Goal: Task Accomplishment & Management: Complete application form

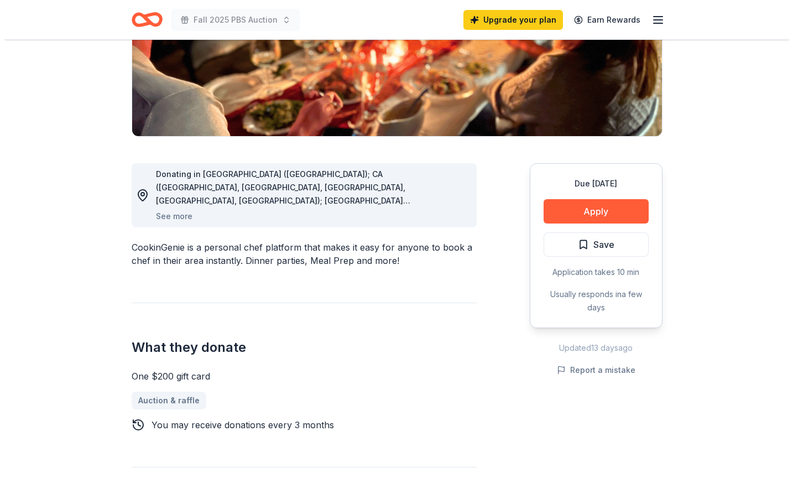
scroll to position [203, 0]
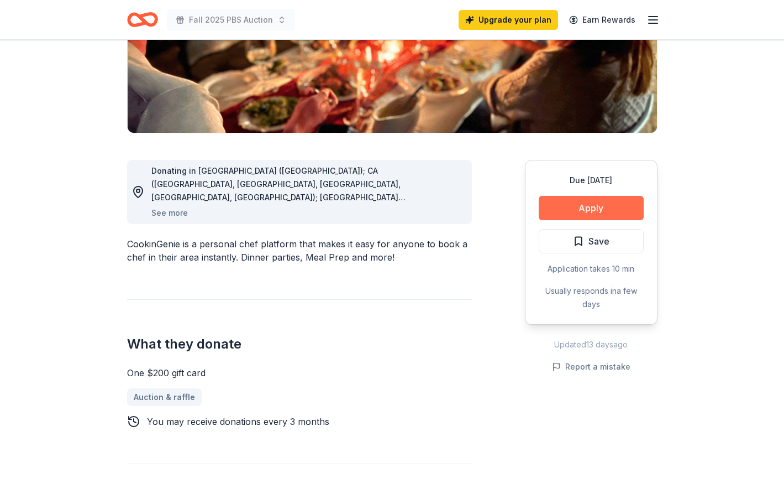
click at [575, 207] on button "Apply" at bounding box center [591, 208] width 105 height 24
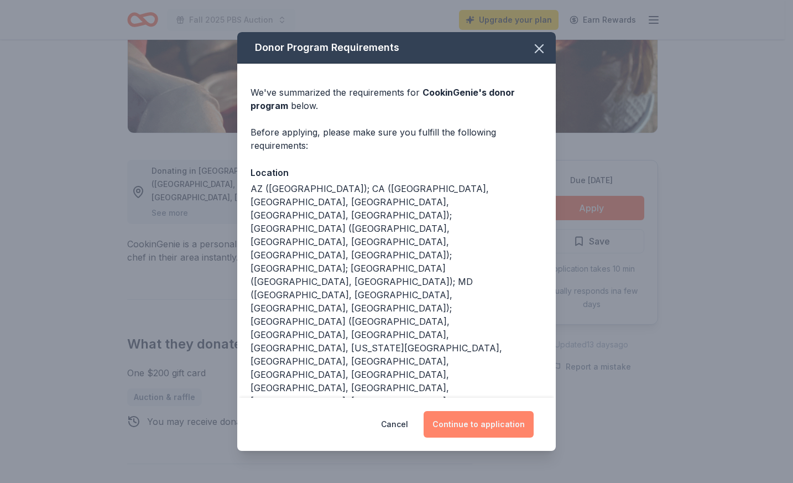
click at [469, 421] on button "Continue to application" at bounding box center [478, 424] width 110 height 27
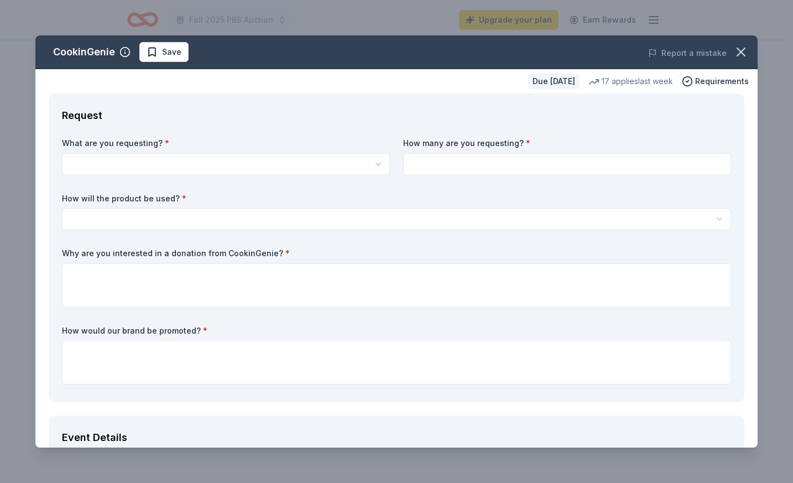
click at [104, 159] on html "Fall 2025 PBS Auction Upgrade your plan Earn Rewards Due [DATE] Share CookinGen…" at bounding box center [396, 38] width 793 height 483
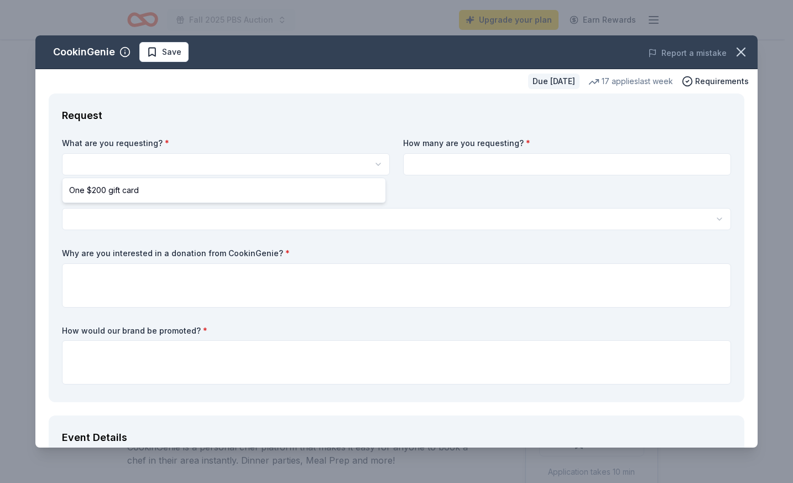
scroll to position [0, 0]
select select "One $200 gift card"
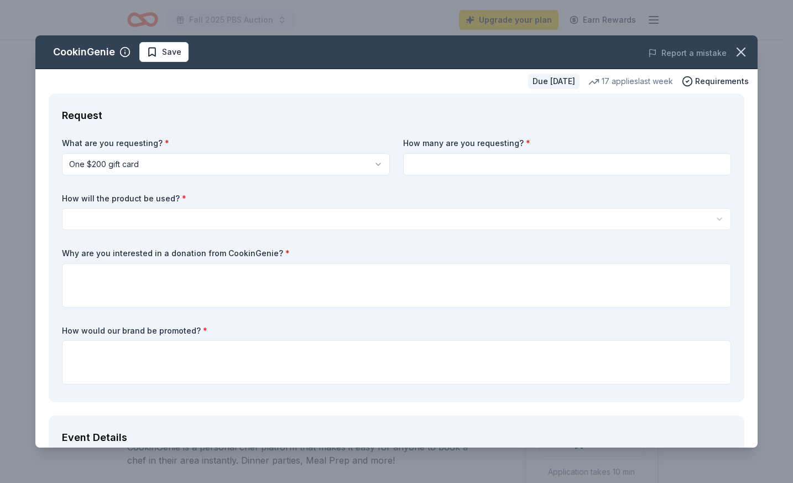
click at [492, 164] on input at bounding box center [567, 164] width 328 height 22
type input "1"
click at [207, 213] on html "Fall 2025 PBS Auction Upgrade your plan Earn Rewards Due [DATE] Share CookinGen…" at bounding box center [396, 241] width 793 height 483
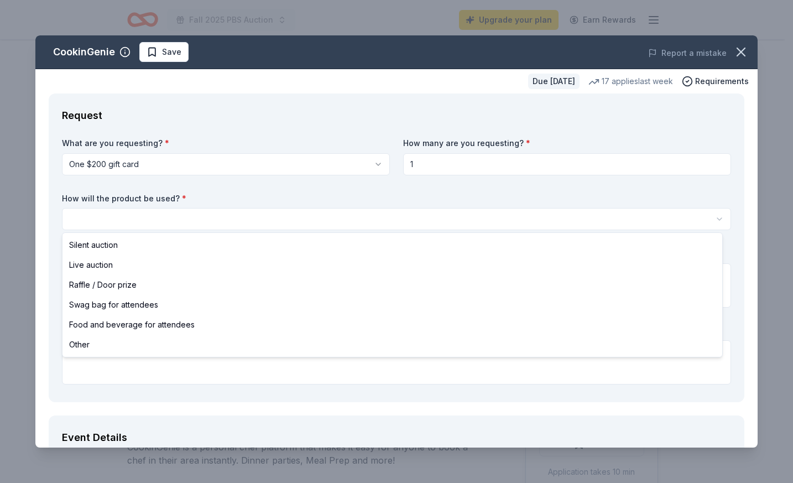
select select "silentAuction"
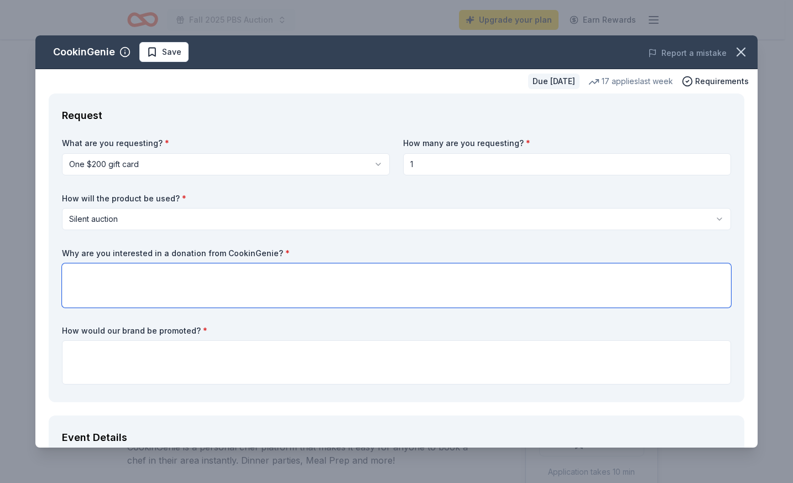
click at [91, 277] on textarea at bounding box center [396, 285] width 669 height 44
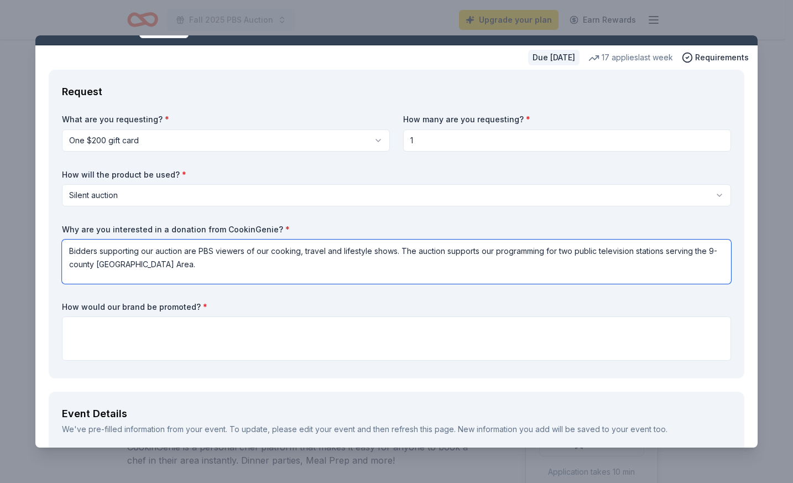
scroll to position [26, 0]
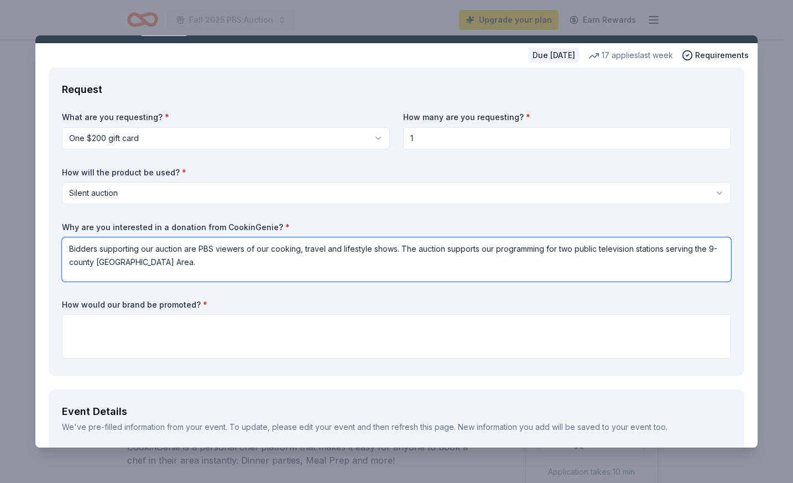
type textarea "Bidders supporting our auction are PBS viewers of our cooking, travel and lifes…"
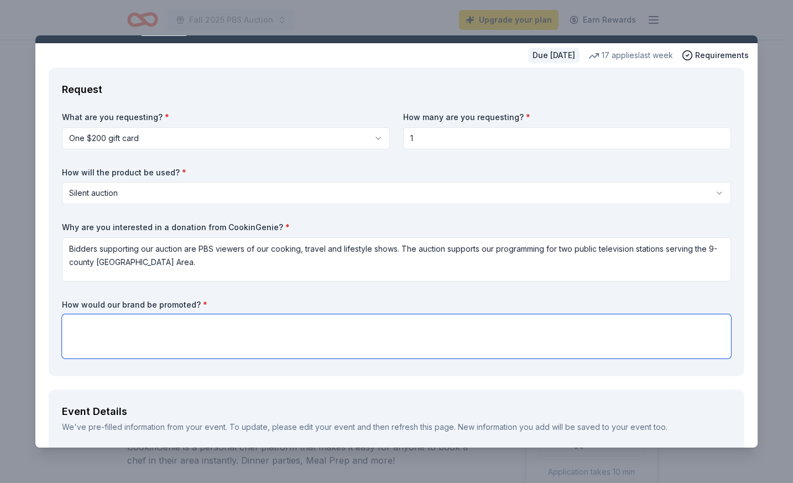
click at [95, 323] on textarea at bounding box center [396, 336] width 669 height 44
drag, startPoint x: 325, startPoint y: 323, endPoint x: 334, endPoint y: 328, distance: 10.1
click at [325, 323] on textarea "On our website, on the bidding website, on our TV and radio platforms and socia…" at bounding box center [396, 336] width 669 height 44
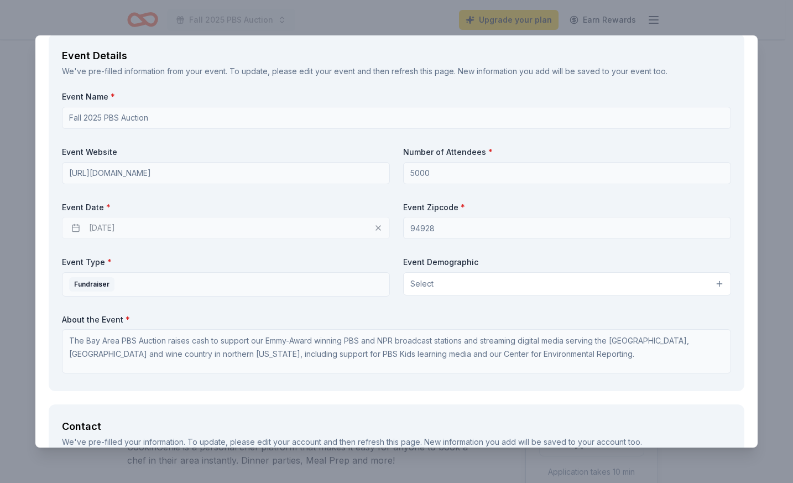
scroll to position [386, 0]
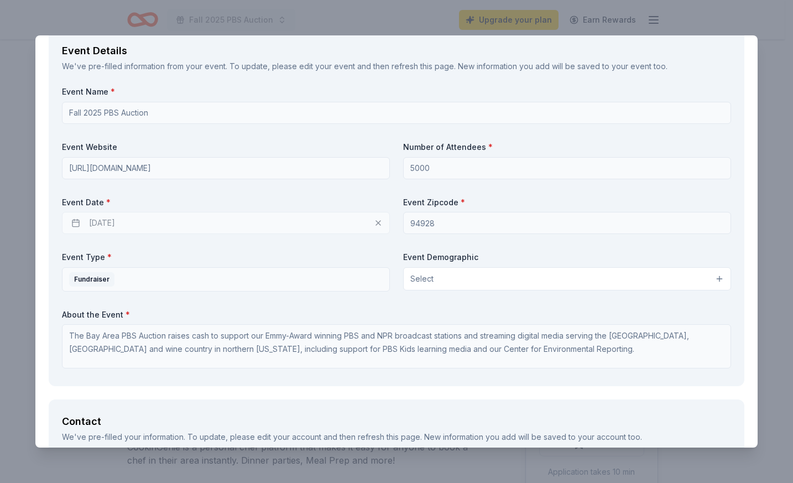
type textarea "On our website, on the bidding website, on our TV and radio platforms, viewer a…"
click at [441, 278] on button "Select" at bounding box center [567, 278] width 328 height 23
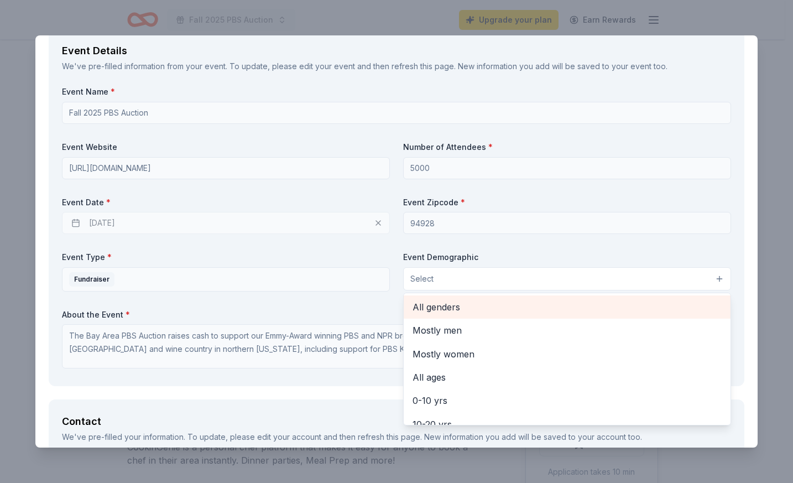
click at [428, 305] on span "All genders" at bounding box center [566, 307] width 309 height 14
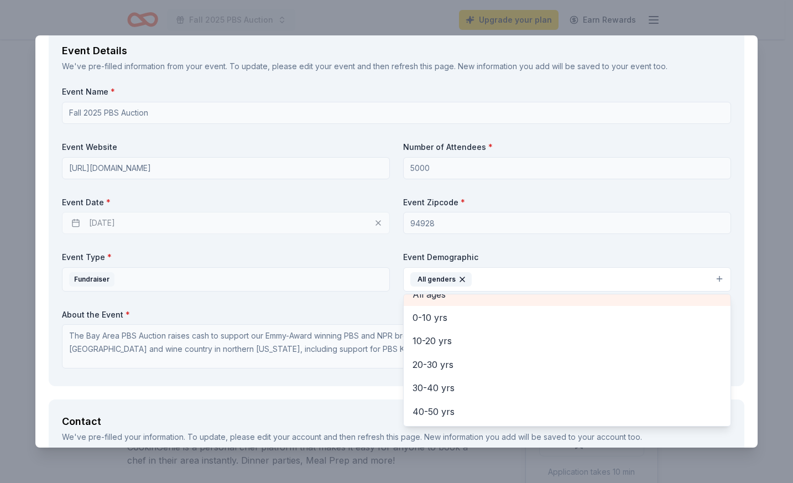
scroll to position [65, 0]
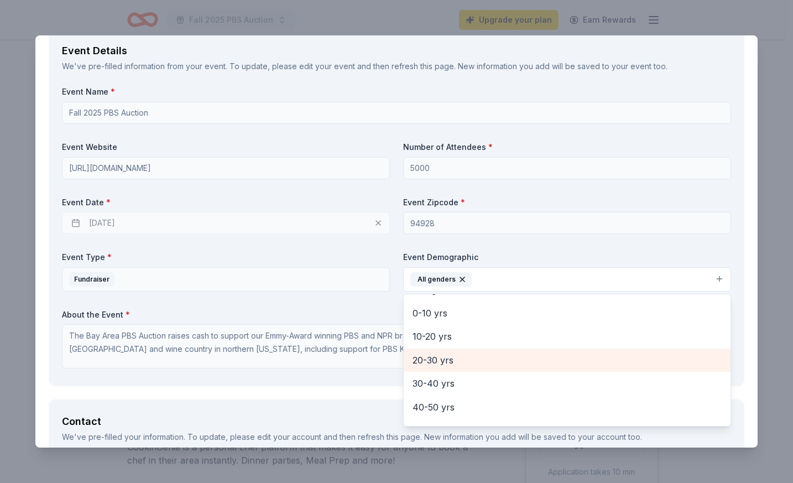
click at [427, 359] on span "20-30 yrs" at bounding box center [566, 360] width 309 height 14
click at [427, 359] on span "30-40 yrs" at bounding box center [566, 360] width 309 height 14
click at [427, 359] on span "40-50 yrs" at bounding box center [566, 360] width 309 height 14
click at [427, 359] on span "50-60 yrs" at bounding box center [566, 360] width 309 height 14
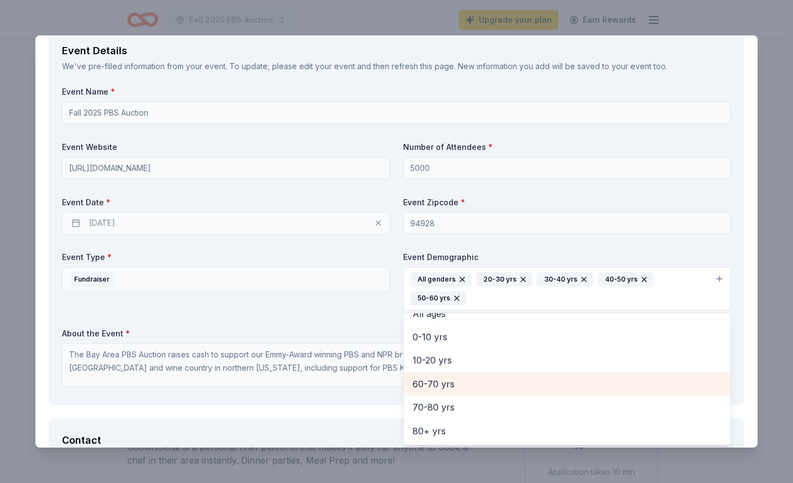
click at [425, 383] on span "60-70 yrs" at bounding box center [566, 383] width 309 height 14
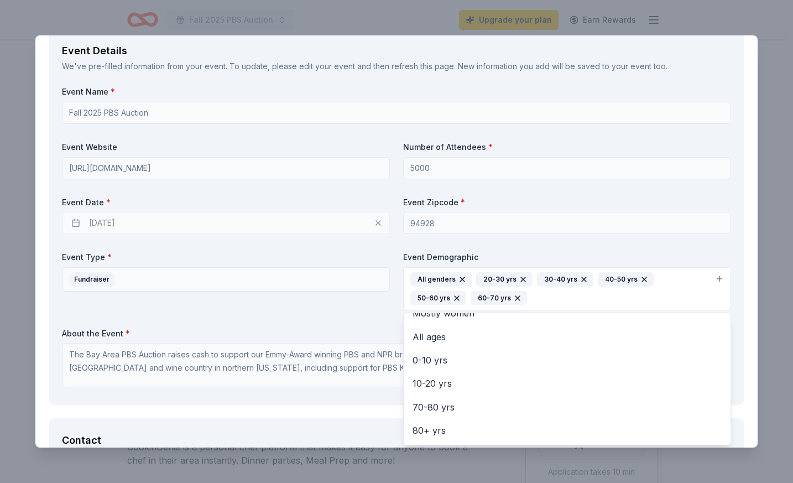
click at [196, 364] on div "Event Name * Fall 2025 PBS Auction Event Website [URL][DOMAIN_NAME] Number of A…" at bounding box center [396, 238] width 669 height 305
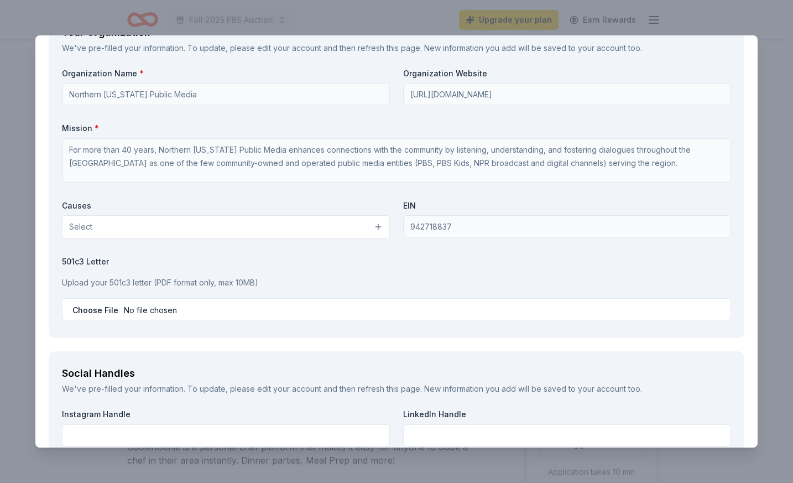
scroll to position [977, 0]
click at [211, 223] on button "Select" at bounding box center [226, 224] width 328 height 23
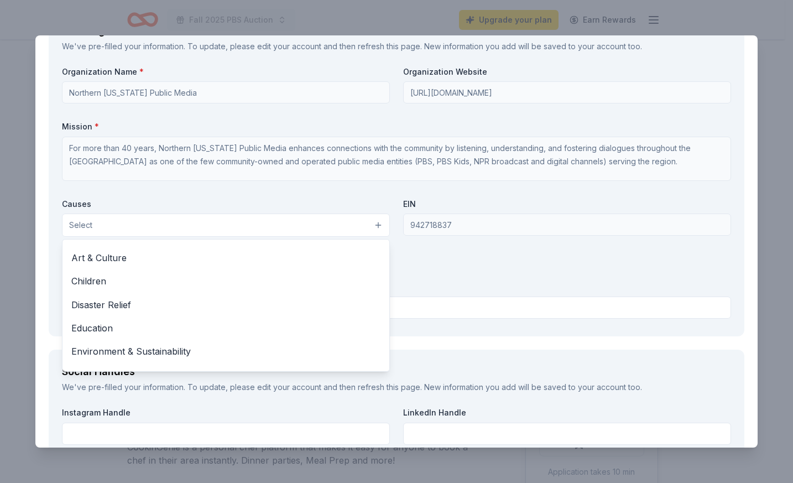
scroll to position [0, 0]
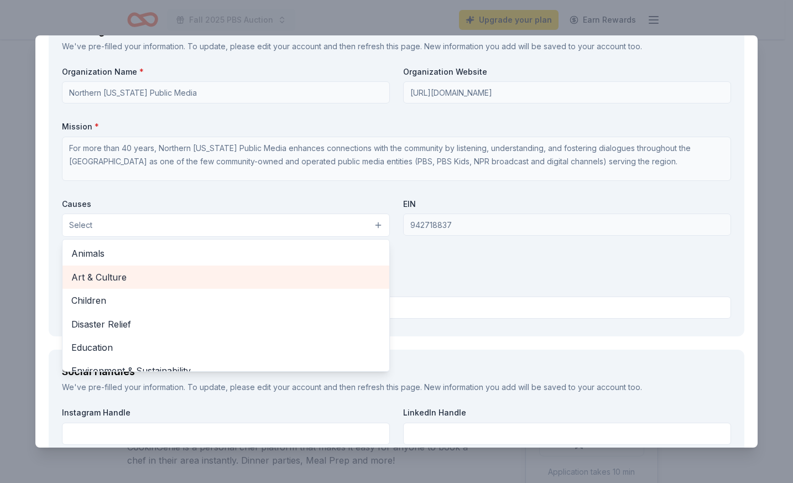
click at [118, 275] on span "Art & Culture" at bounding box center [225, 277] width 309 height 14
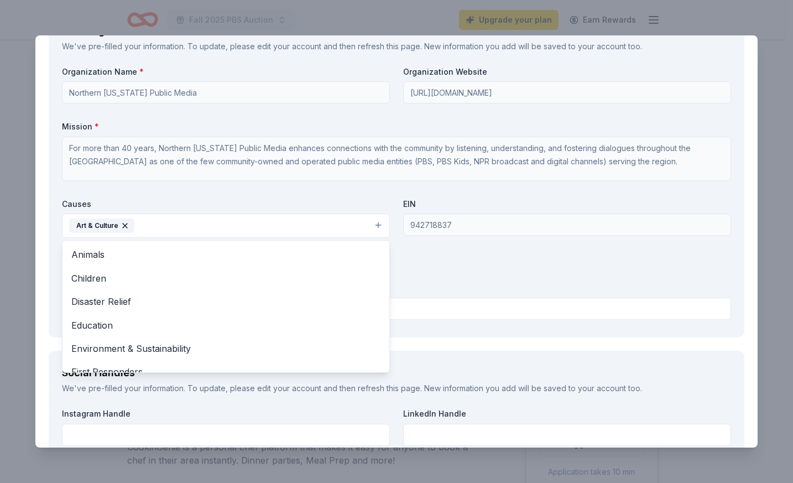
click at [415, 263] on div "Organization Name * Northern [US_STATE] Public Media Organization Website [URL]…" at bounding box center [396, 195] width 669 height 258
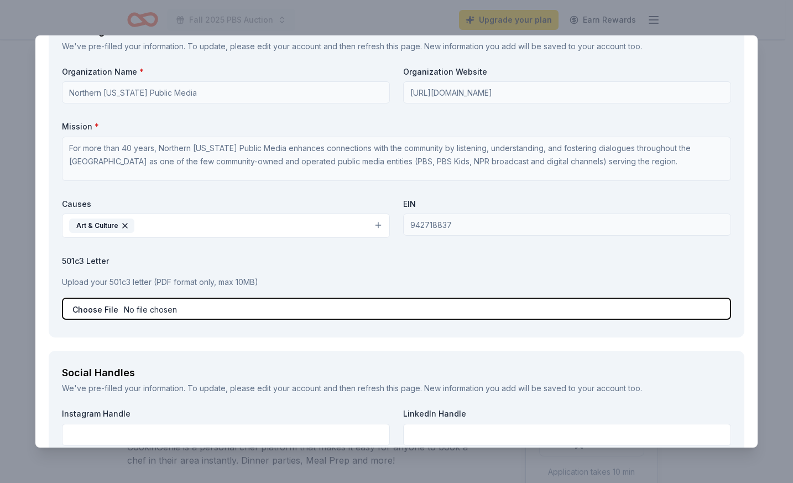
click at [92, 307] on input "file" at bounding box center [396, 308] width 669 height 22
type input "C:\fakepath\501c3 certification letter tax.pdf"
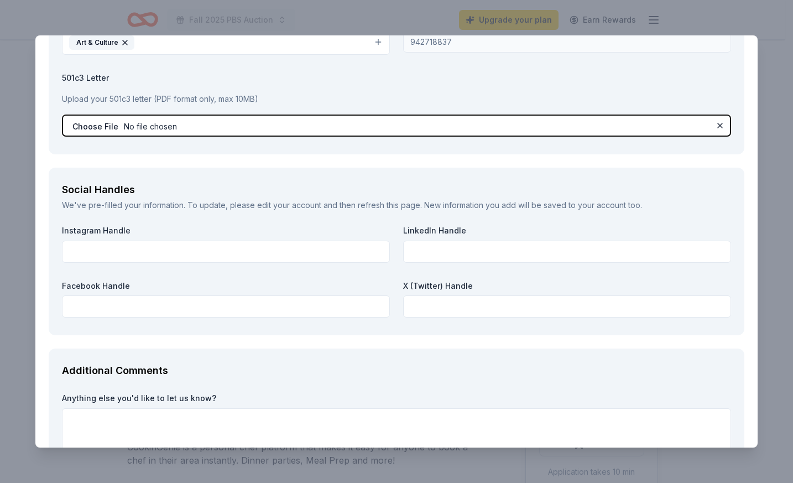
scroll to position [1162, 0]
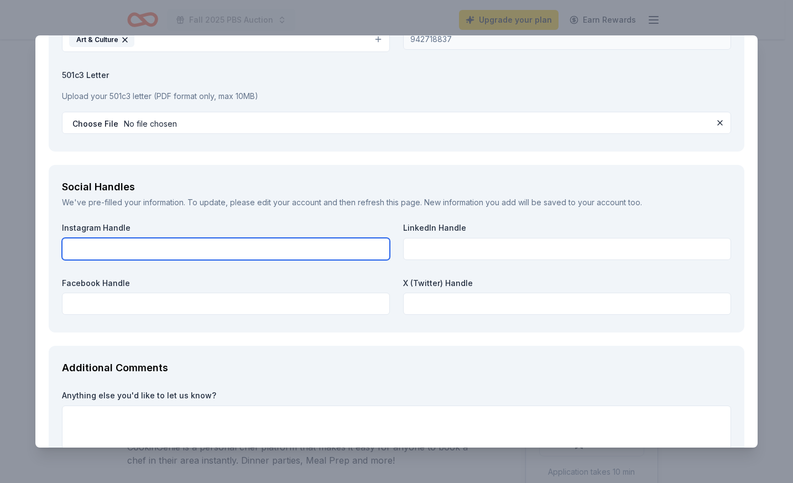
click at [113, 252] on input "text" at bounding box center [226, 249] width 328 height 22
drag, startPoint x: 128, startPoint y: 248, endPoint x: 67, endPoint y: 247, distance: 60.8
click at [67, 247] on input "@norcalpublicmedia" at bounding box center [226, 249] width 328 height 22
type input "@norcalpublicmedia"
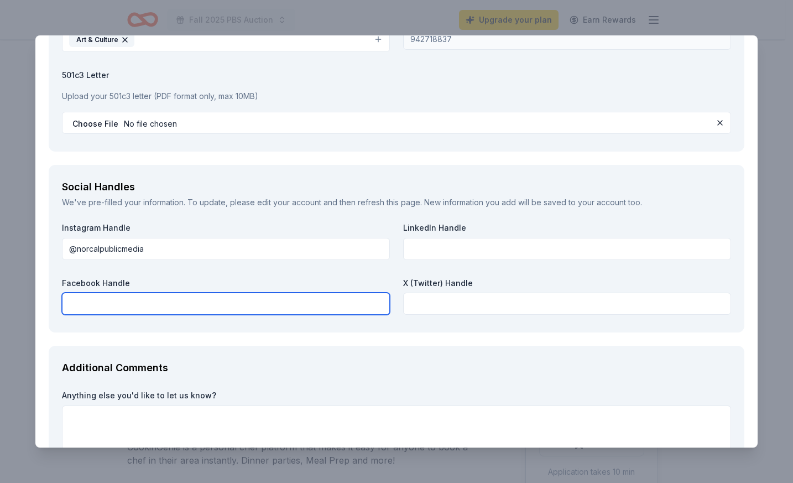
click at [76, 303] on input "text" at bounding box center [226, 303] width 328 height 22
paste input "@norcalpublicmedia"
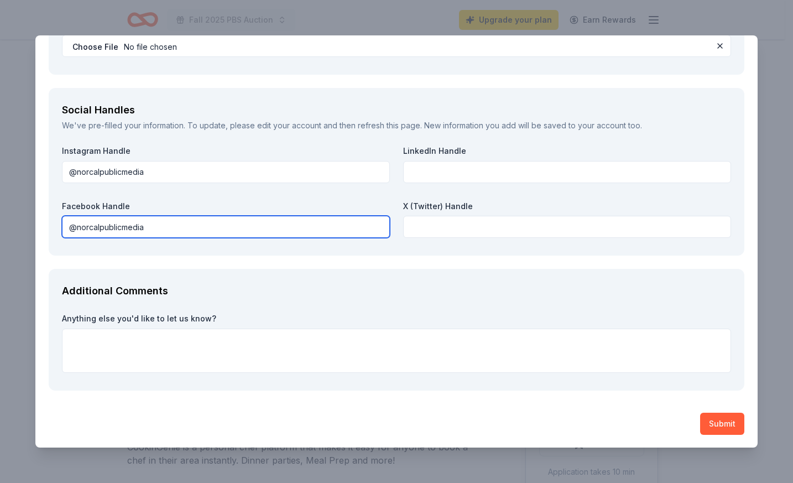
scroll to position [1240, 0]
type input "@norcalpublicmedia"
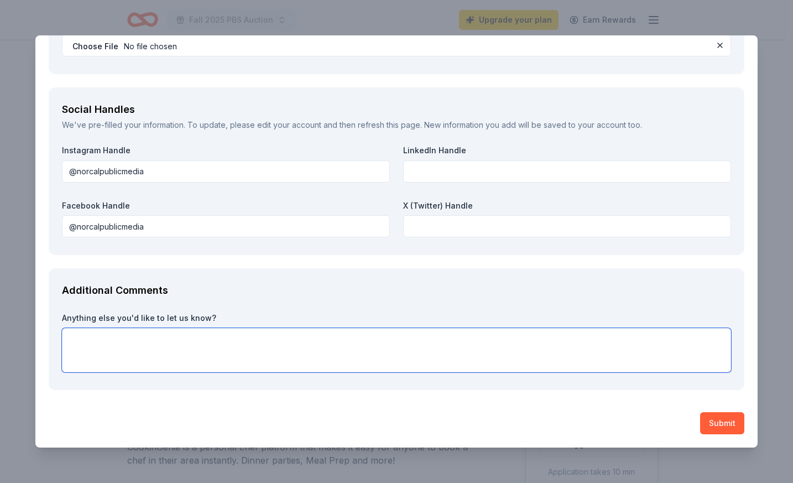
click at [130, 341] on textarea at bounding box center [396, 350] width 669 height 44
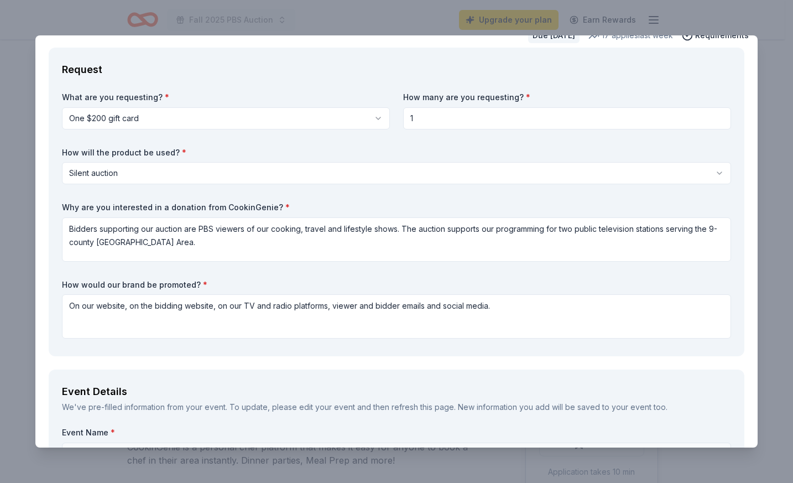
scroll to position [0, 0]
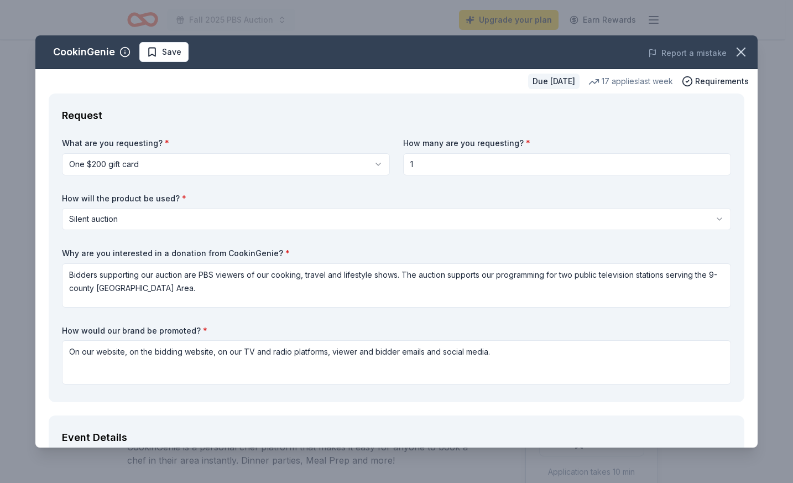
type textarea "Thank you for considering our request!"
drag, startPoint x: 415, startPoint y: 164, endPoint x: 402, endPoint y: 165, distance: 12.7
click at [403, 165] on input "1" at bounding box center [567, 164] width 328 height 22
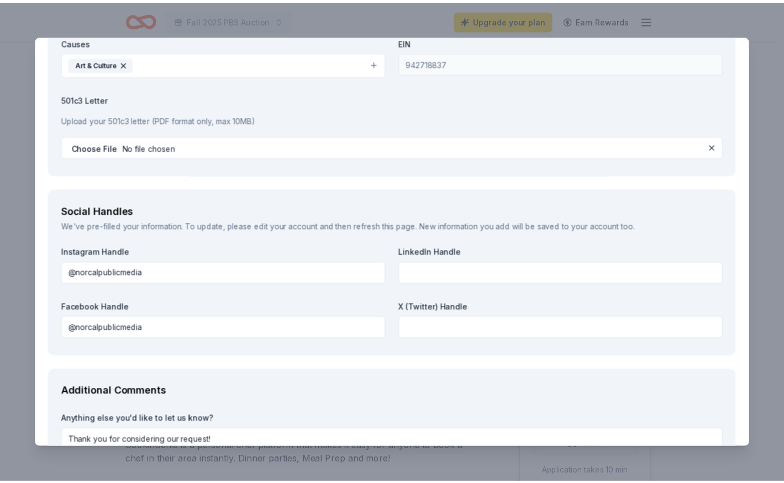
scroll to position [1240, 0]
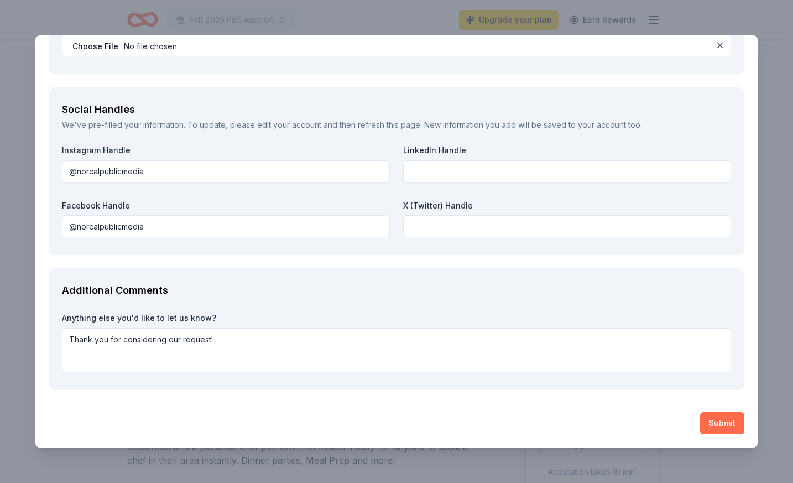
type input "2"
click at [717, 421] on button "Submit" at bounding box center [722, 423] width 44 height 22
